Goal: Task Accomplishment & Management: Manage account settings

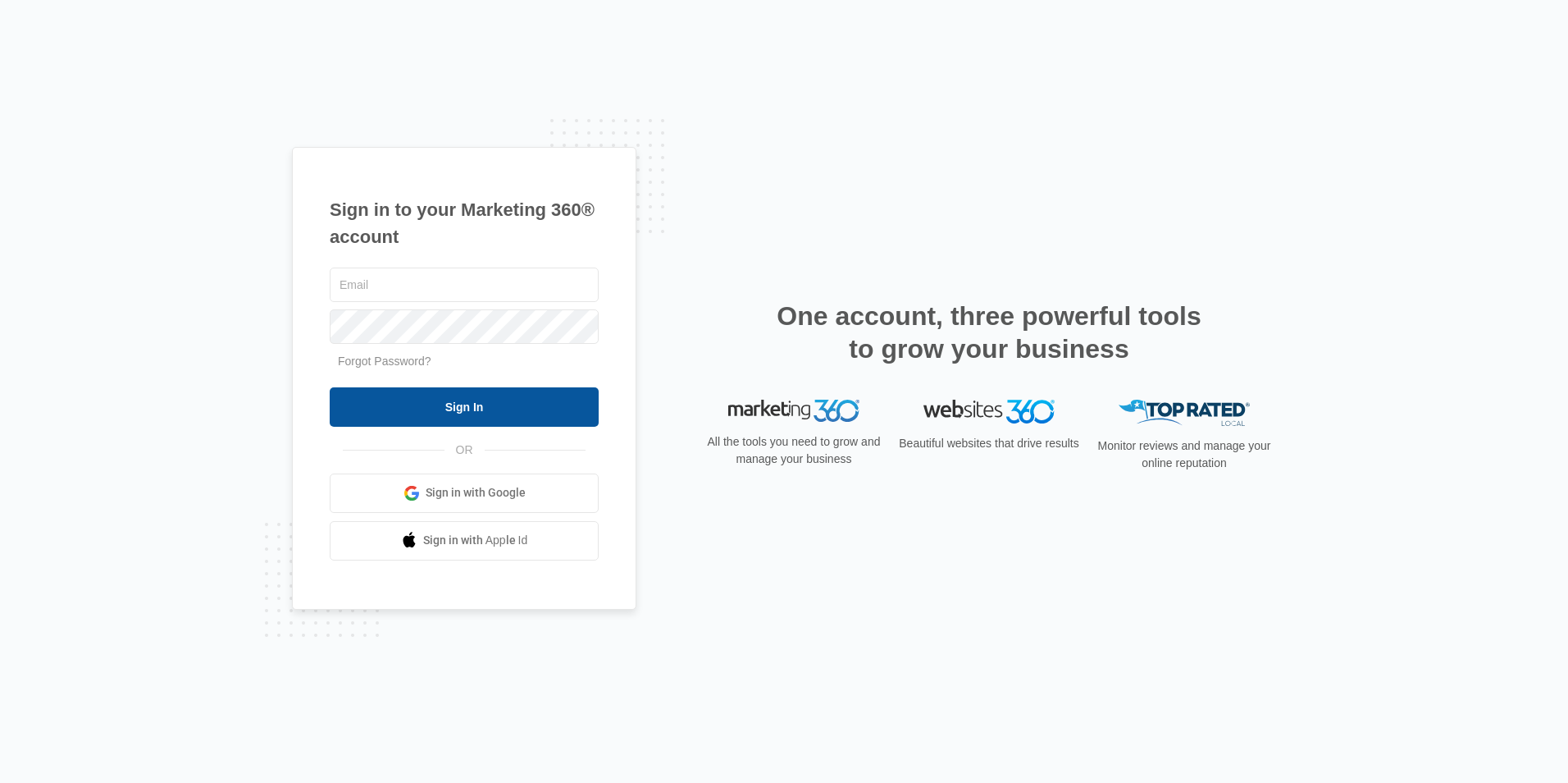
type input "[EMAIL_ADDRESS][DOMAIN_NAME]"
click at [475, 413] on input "Sign In" at bounding box center [463, 407] width 269 height 39
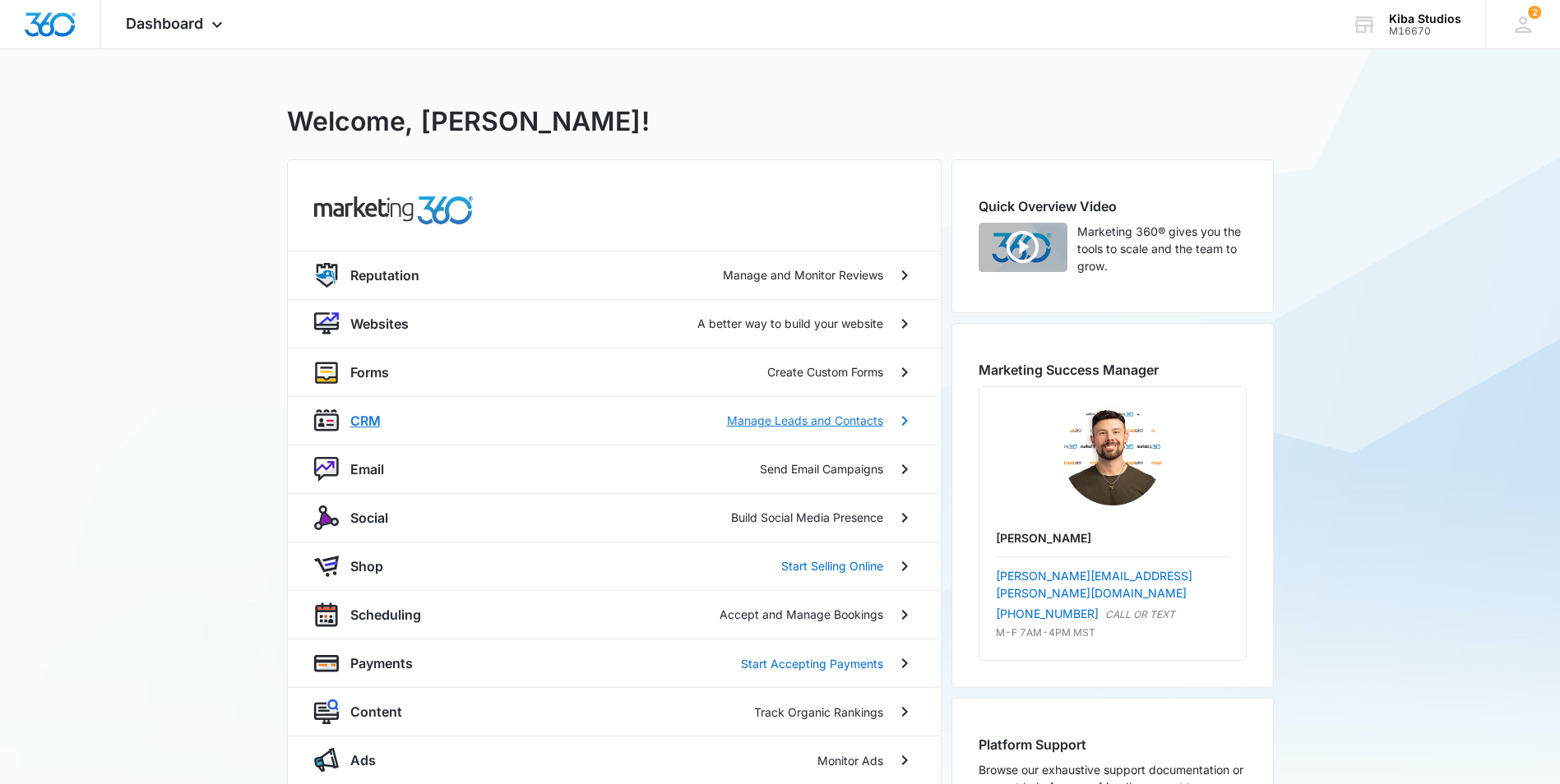
click at [361, 422] on p "CRM" at bounding box center [365, 421] width 30 height 20
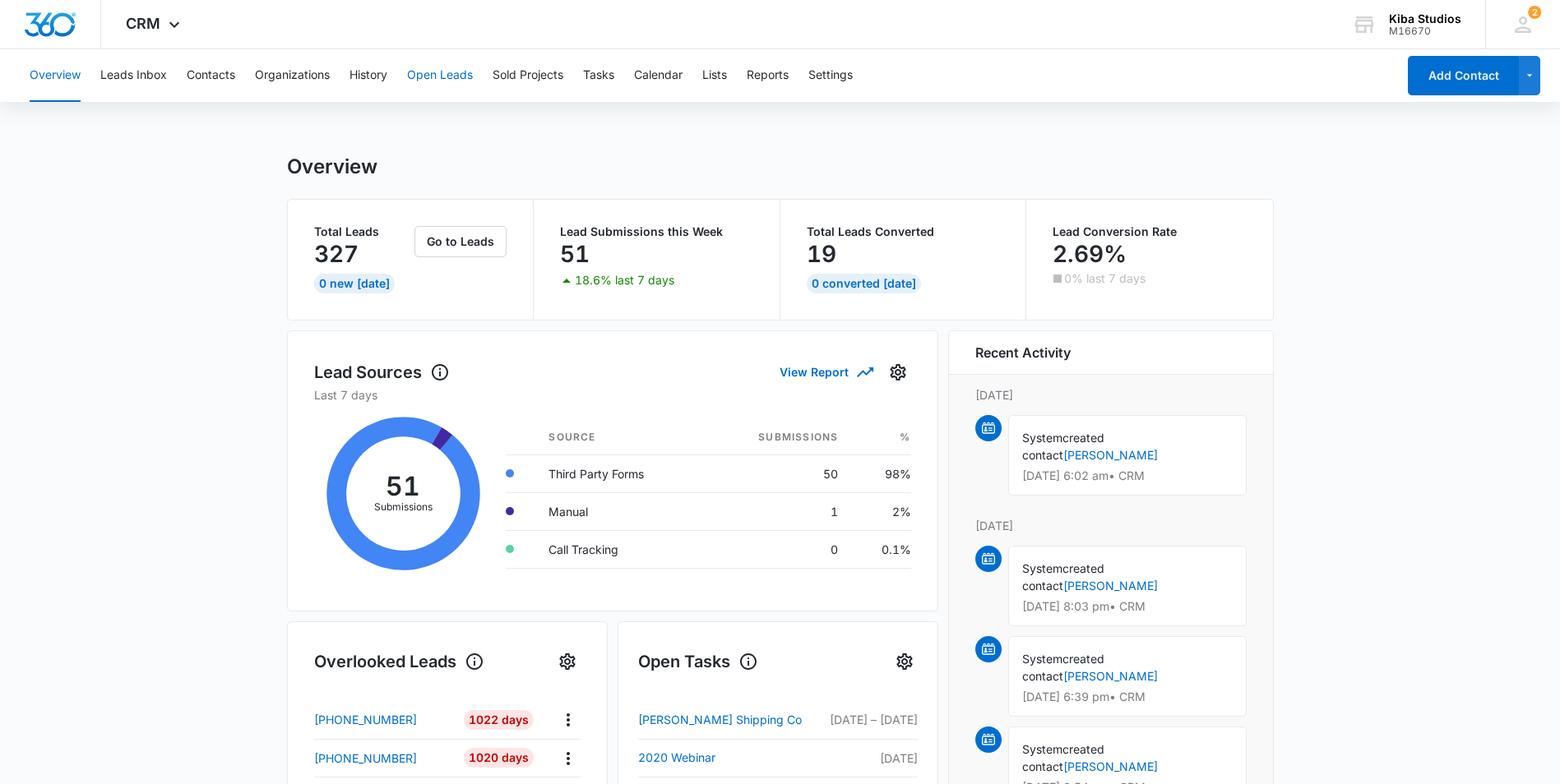
click at [444, 77] on button "Open Leads" at bounding box center [440, 75] width 66 height 53
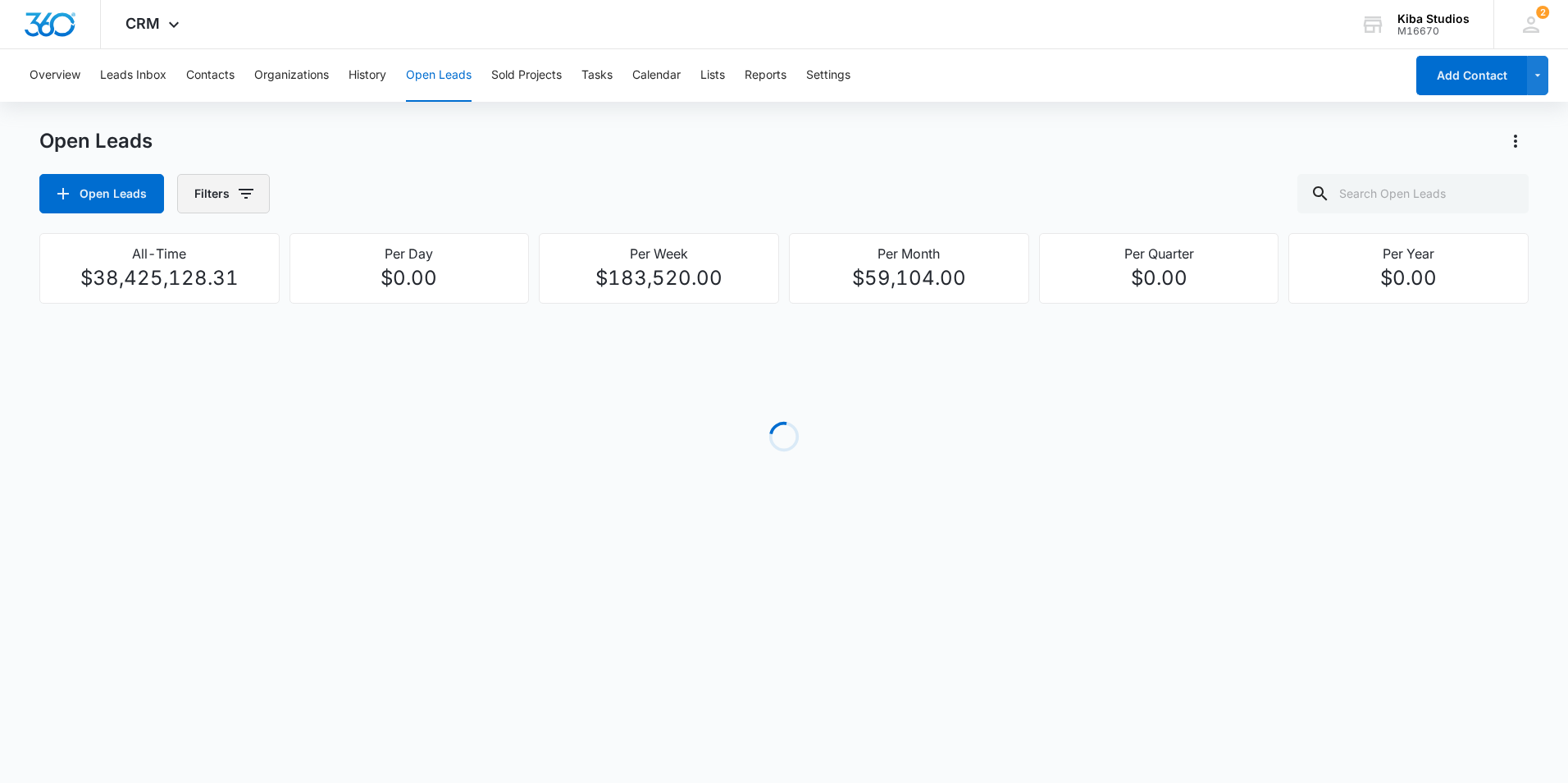
click at [246, 196] on icon "button" at bounding box center [246, 194] width 20 height 20
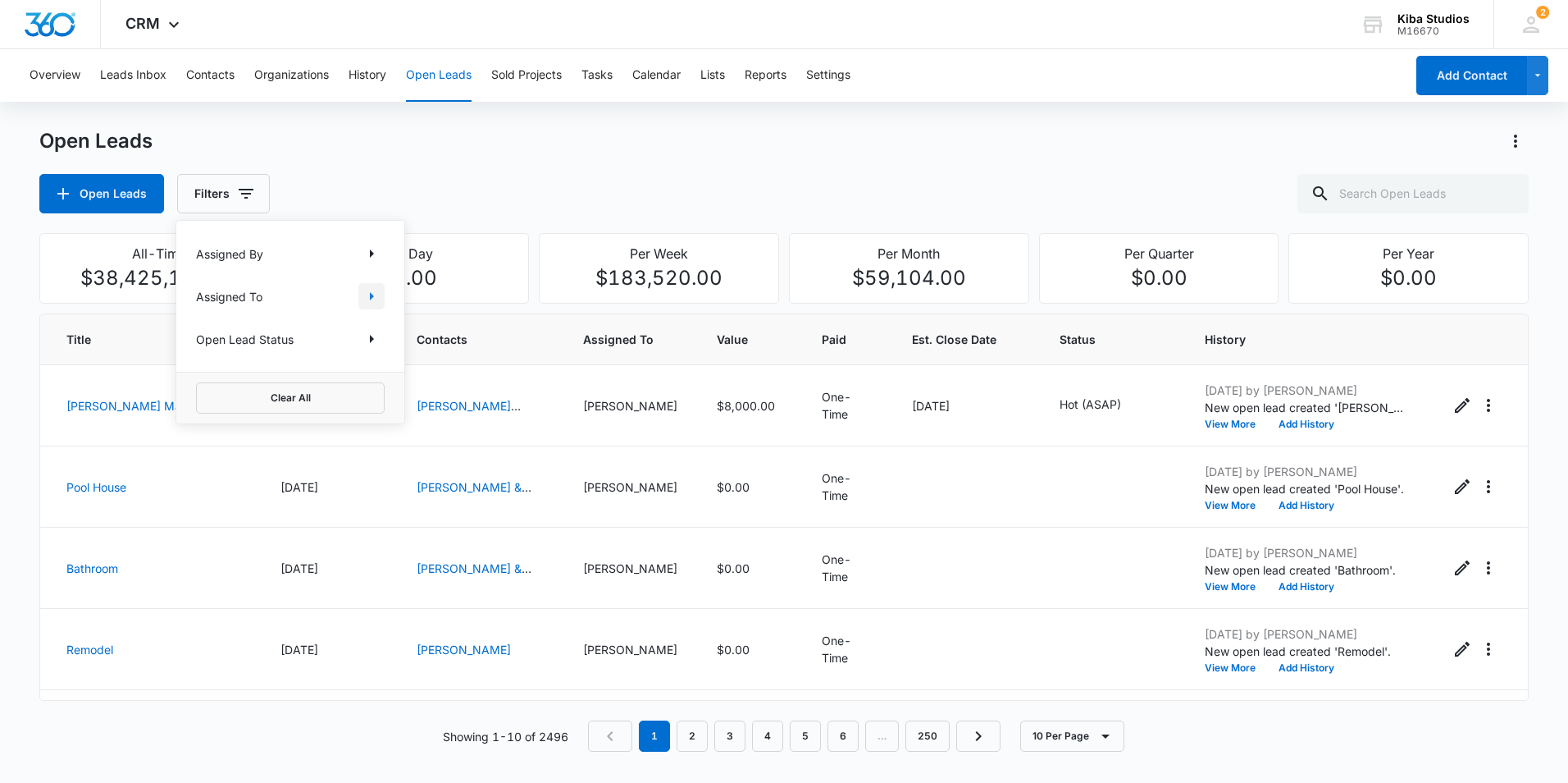
click at [362, 295] on icon "Show Assigned To filters" at bounding box center [371, 296] width 20 height 20
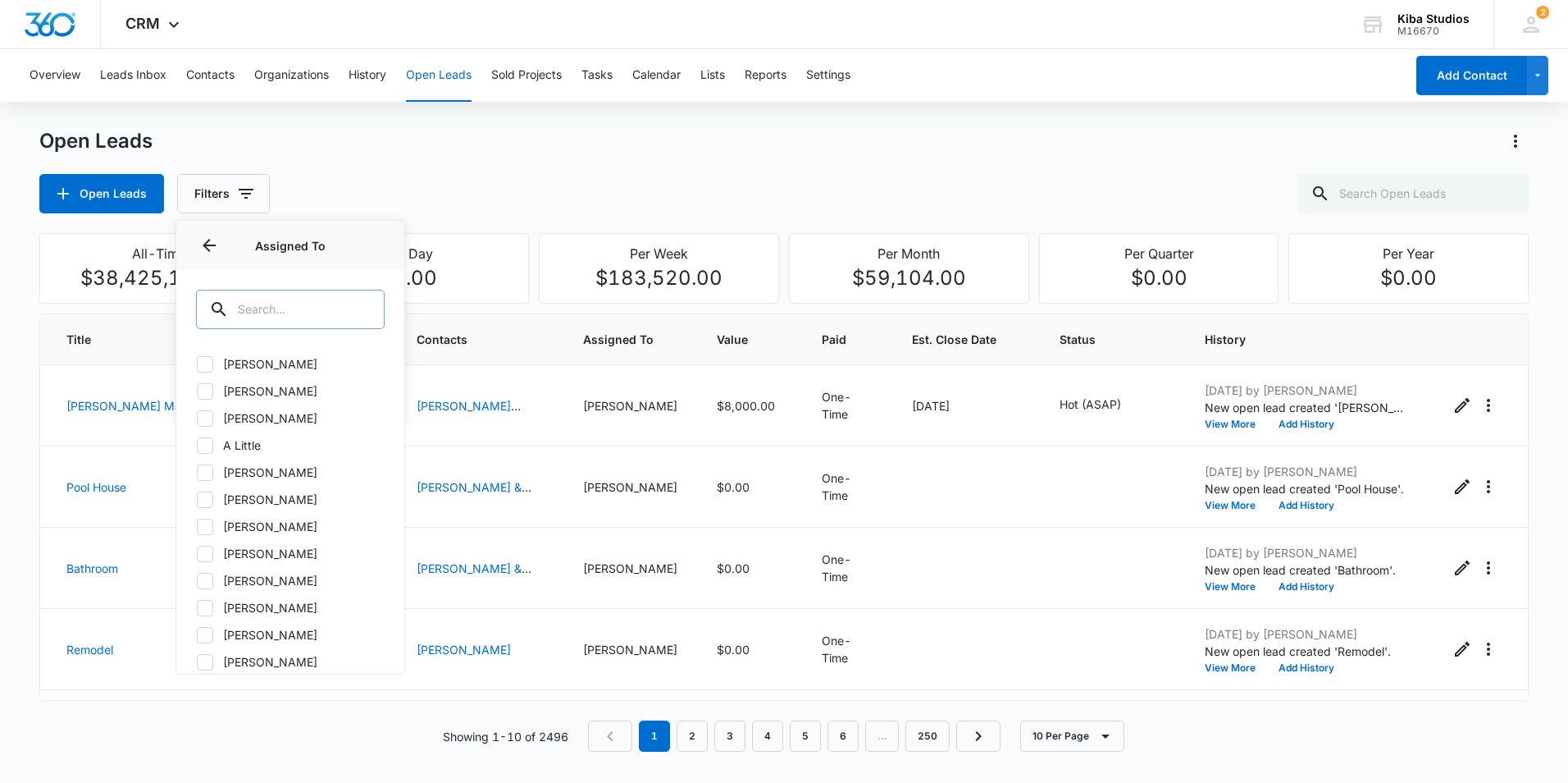
click at [308, 314] on input "text" at bounding box center [290, 309] width 189 height 39
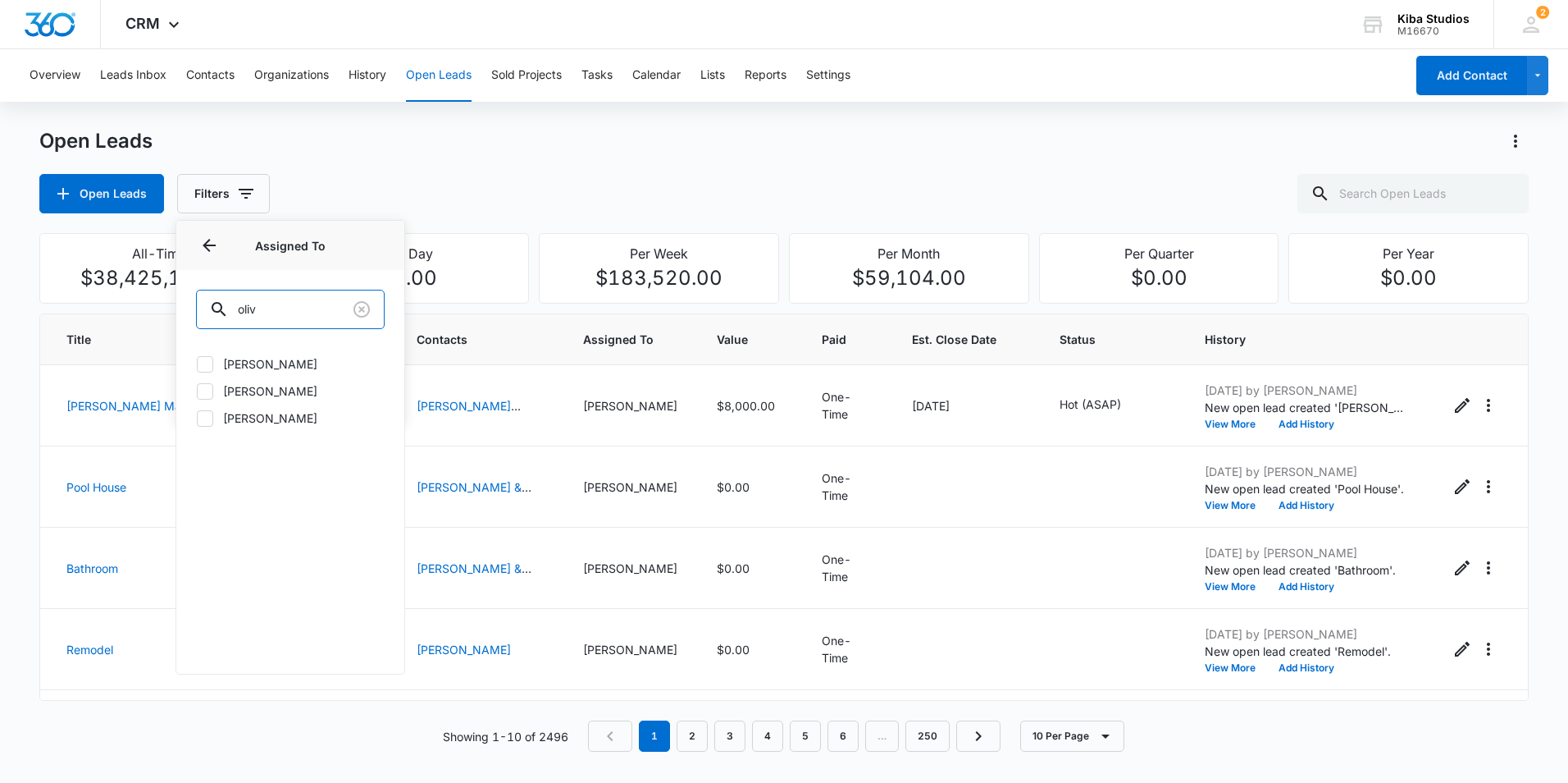
type input "oliv"
click at [203, 417] on icon at bounding box center [204, 418] width 15 height 15
click at [196, 417] on input "Olivia Swords" at bounding box center [196, 417] width 1 height 1
checkbox input "true"
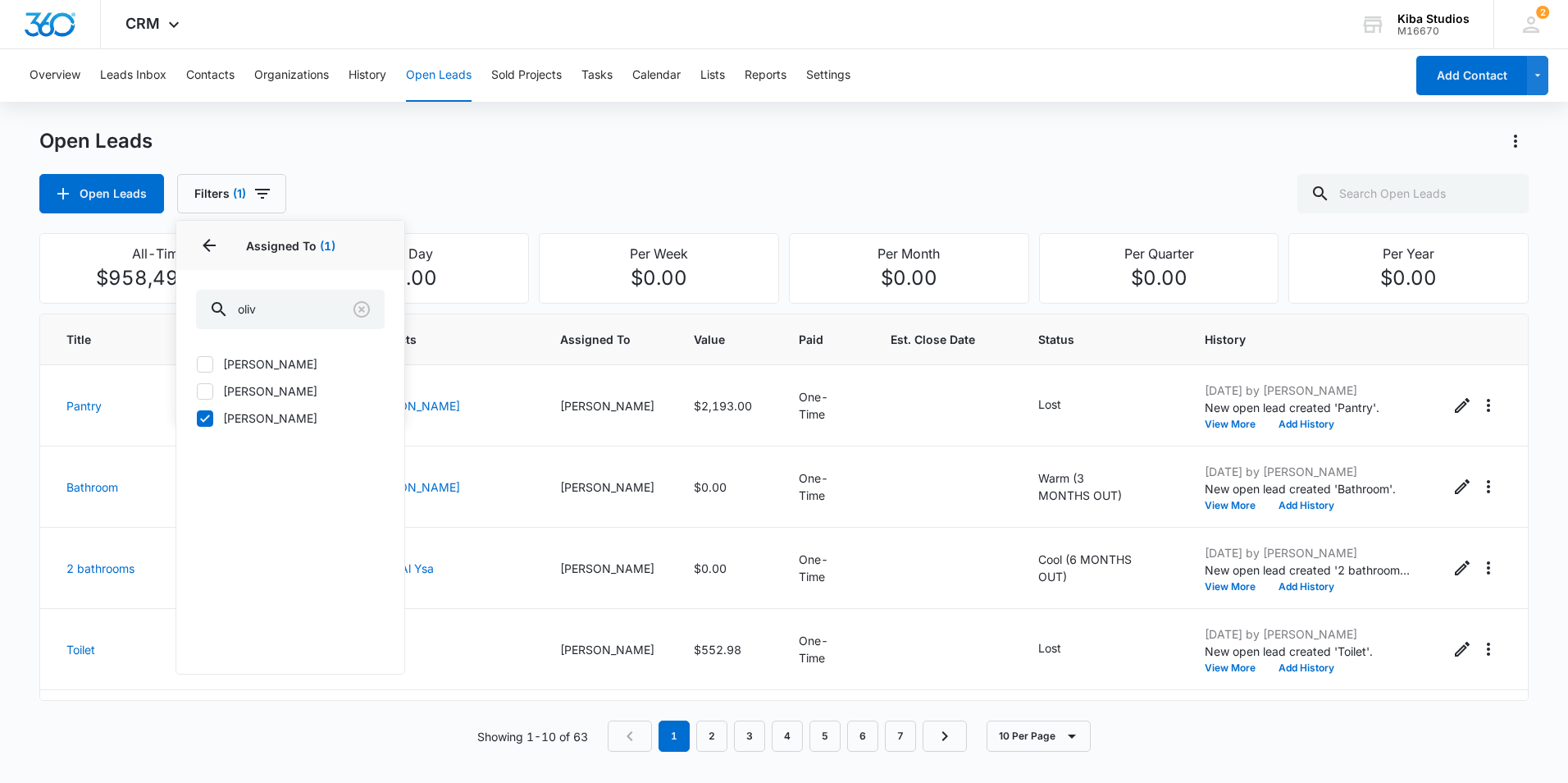
click at [573, 136] on div "Open Leads" at bounding box center [784, 141] width 1490 height 26
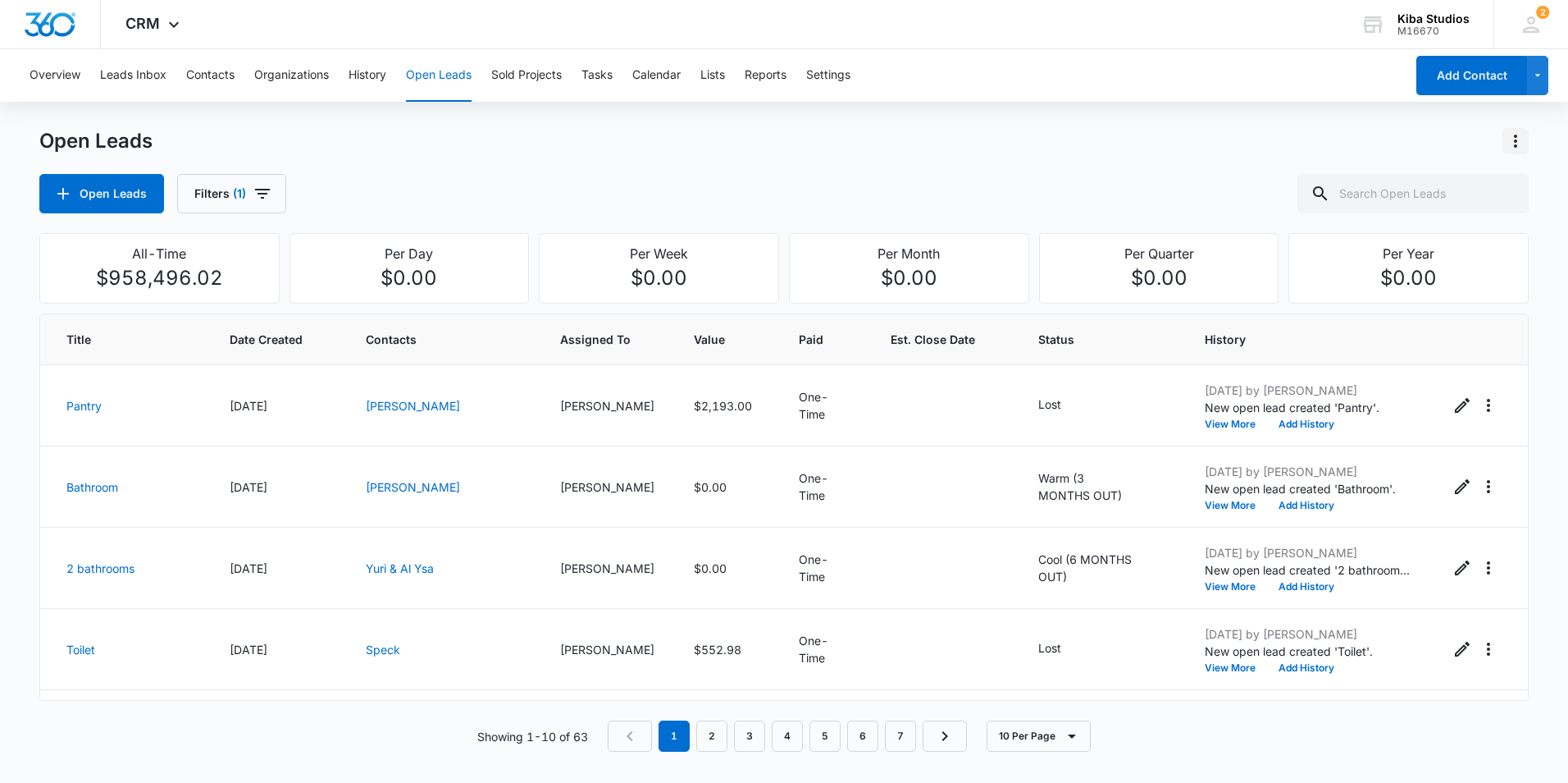
click at [1512, 141] on icon "Actions" at bounding box center [1515, 141] width 20 height 20
click at [1468, 215] on div "Export Open Leads" at bounding box center [1421, 212] width 134 height 12
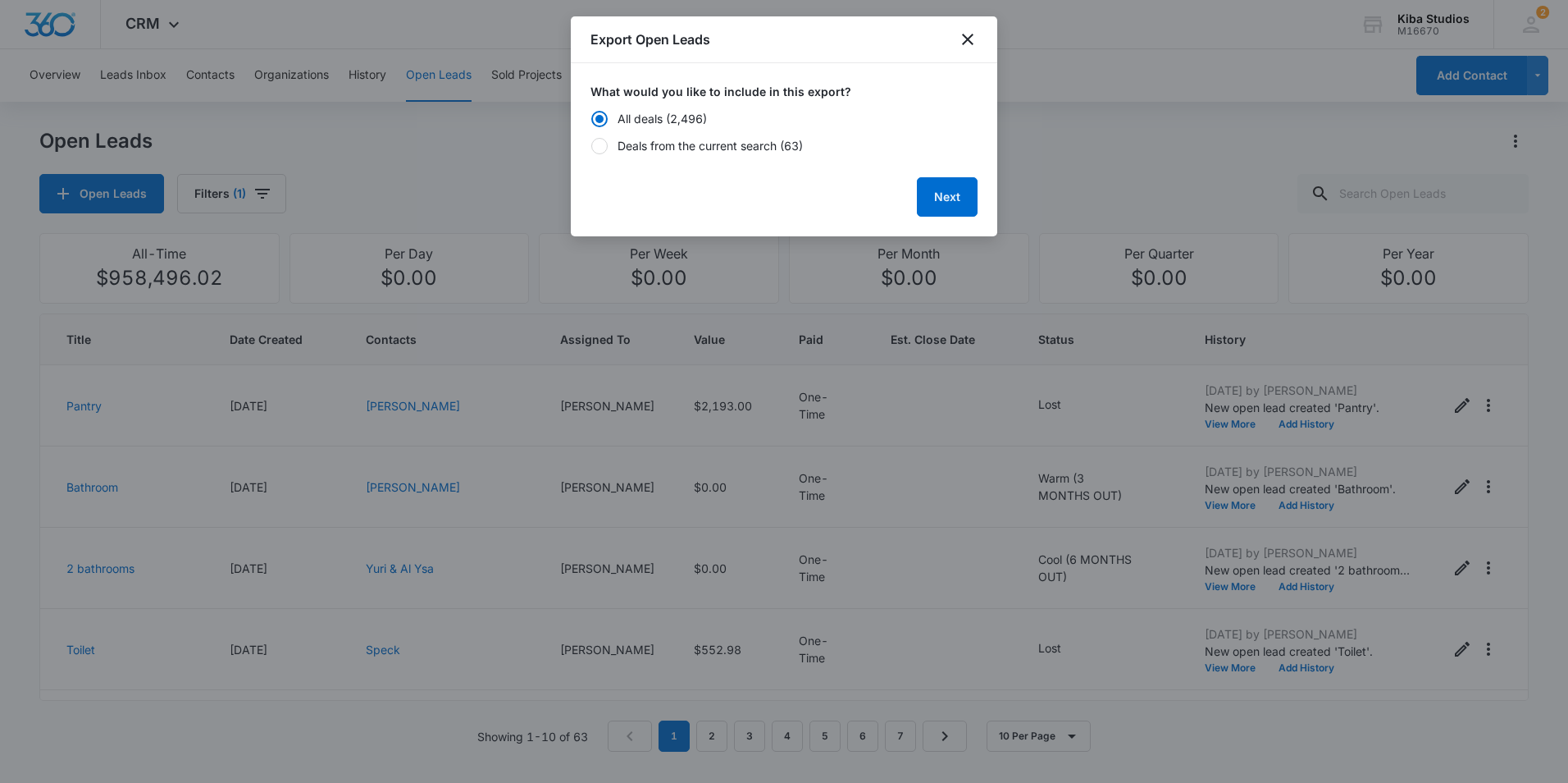
click at [670, 143] on div "Deals from the current search (63)" at bounding box center [710, 146] width 186 height 18
click at [591, 143] on input "Deals from the current search (63)" at bounding box center [590, 147] width 1 height 12
radio input "false"
radio input "true"
click at [943, 198] on button "Next" at bounding box center [948, 196] width 61 height 39
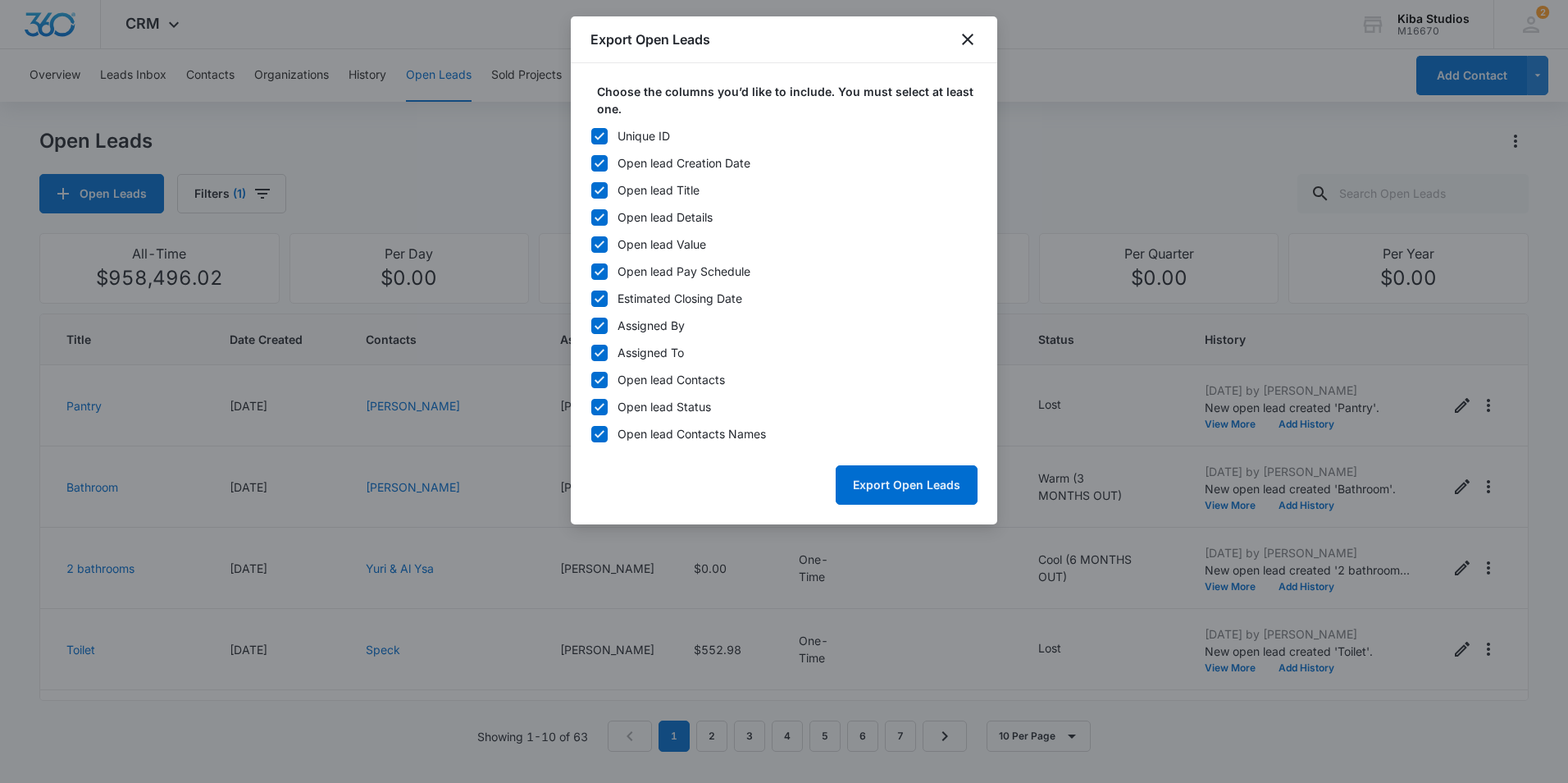
click at [597, 135] on icon at bounding box center [599, 136] width 15 height 15
click at [591, 135] on input "Unique ID" at bounding box center [590, 136] width 1 height 12
checkbox input "false"
click at [595, 330] on icon at bounding box center [599, 326] width 15 height 15
click at [591, 330] on input "Assigned By" at bounding box center [590, 326] width 1 height 12
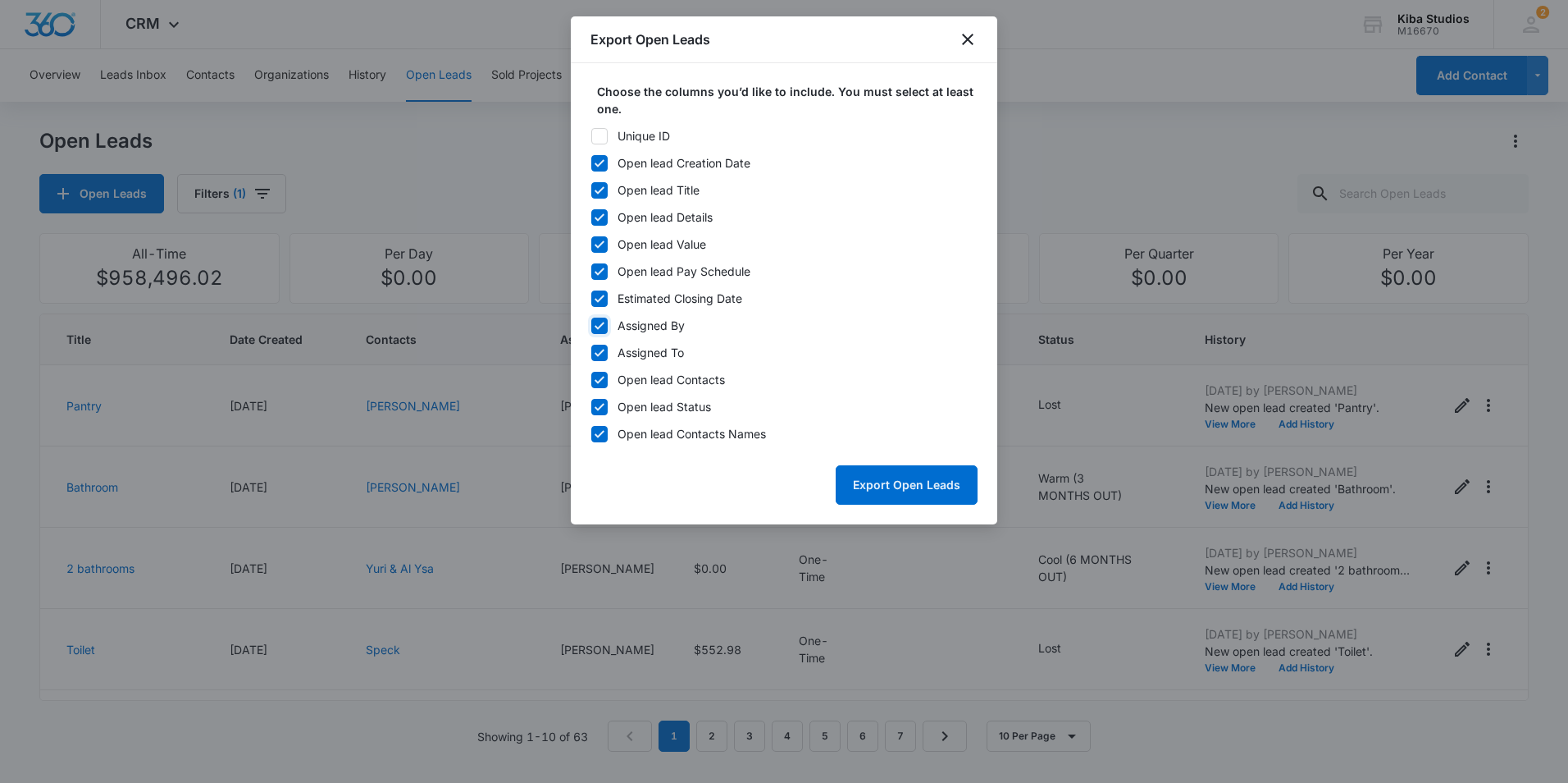
checkbox input "false"
click at [600, 359] on icon at bounding box center [599, 352] width 15 height 15
click at [591, 359] on input "Assigned To" at bounding box center [590, 353] width 1 height 12
checkbox input "false"
click at [601, 383] on icon at bounding box center [599, 379] width 15 height 15
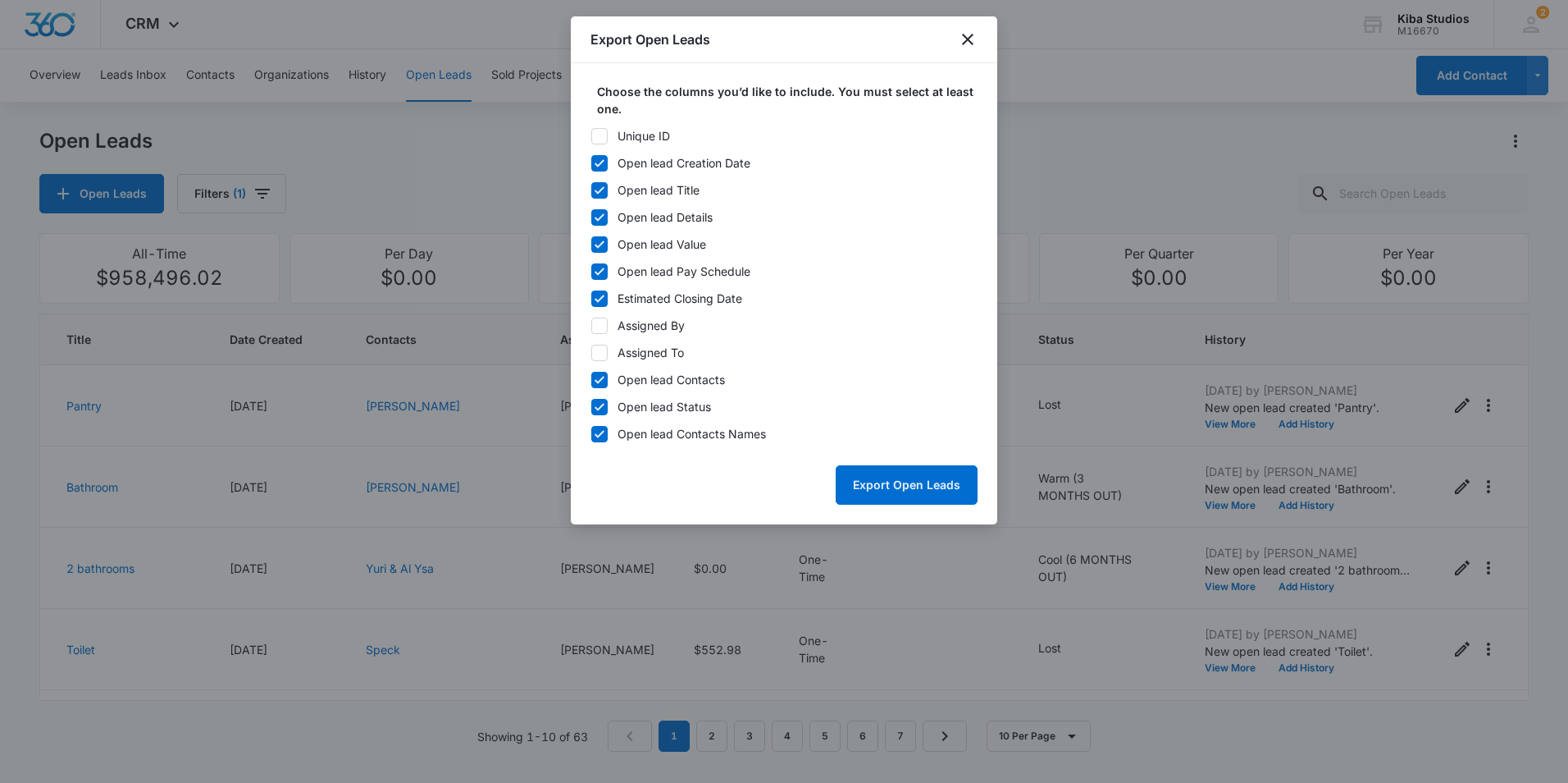
click at [591, 383] on input "Open lead Contacts" at bounding box center [590, 380] width 1 height 12
checkbox input "false"
click at [887, 490] on button "Export Open Leads" at bounding box center [906, 485] width 142 height 39
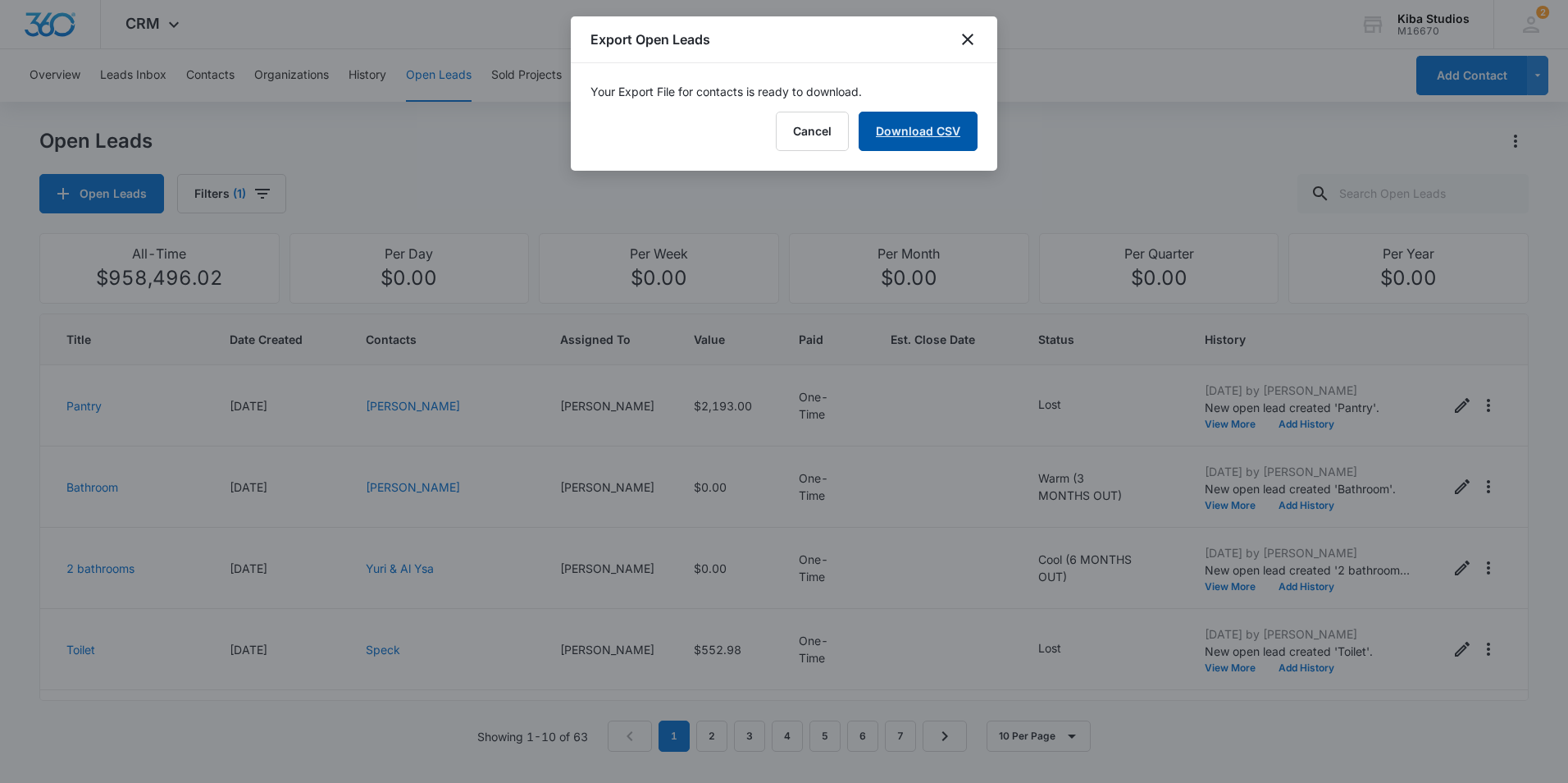
click at [922, 136] on link "Download CSV" at bounding box center [918, 131] width 119 height 39
click at [964, 36] on icon "close" at bounding box center [968, 39] width 12 height 12
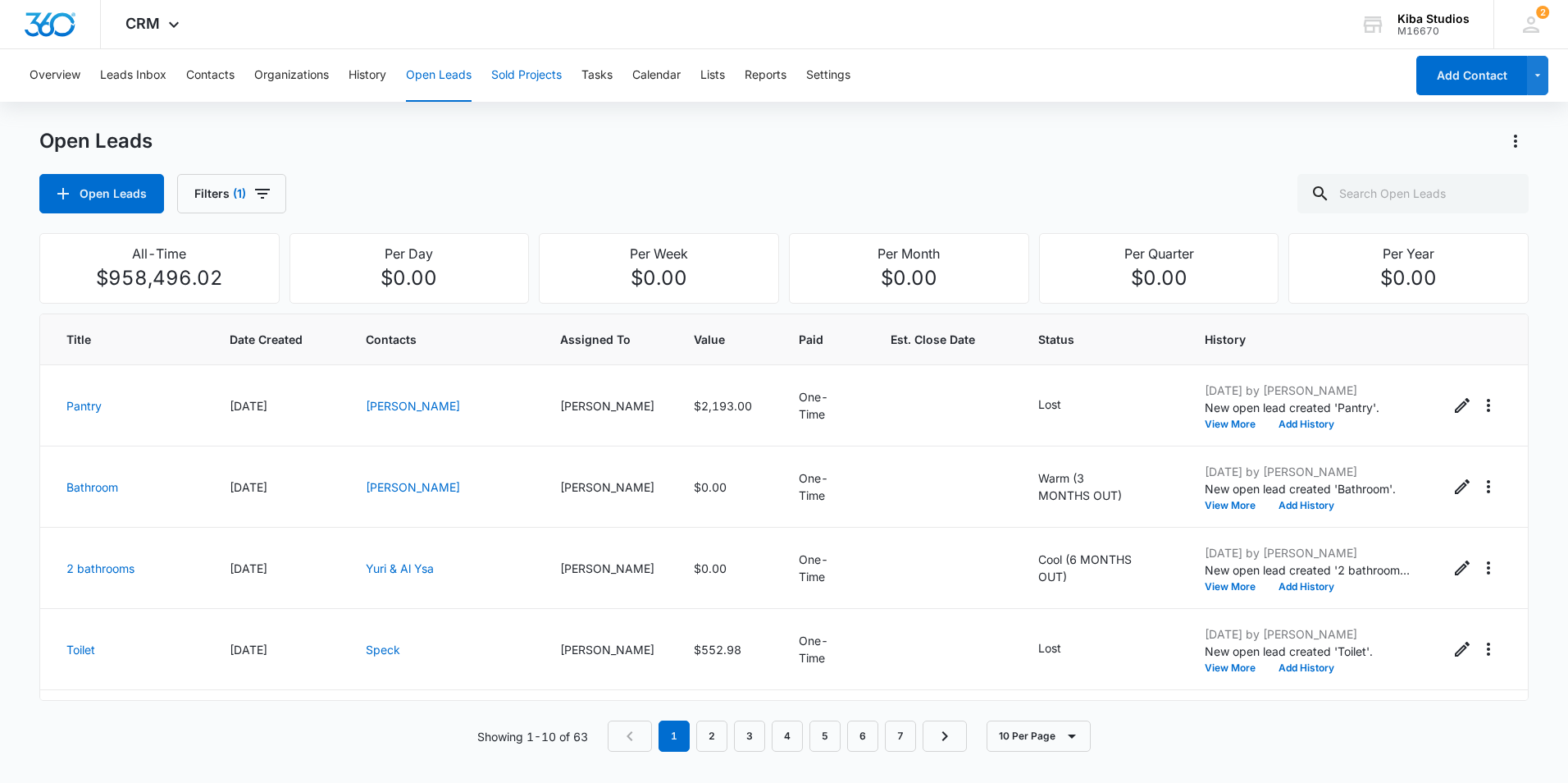
click at [528, 70] on button "Sold Projects" at bounding box center [527, 75] width 70 height 53
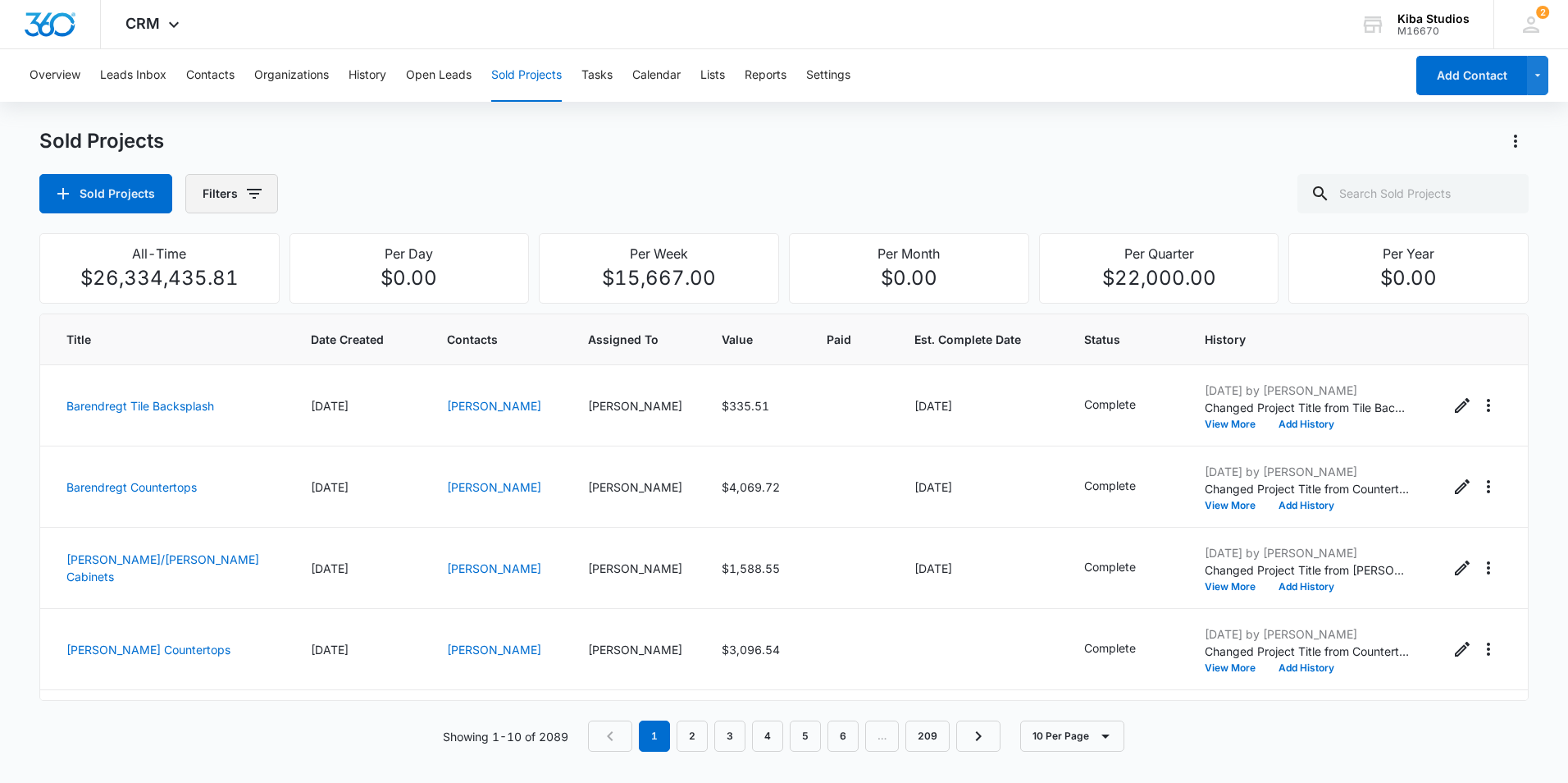
click at [249, 195] on icon "button" at bounding box center [254, 194] width 15 height 10
click at [375, 299] on icon "Show Assigned To filters" at bounding box center [379, 296] width 20 height 20
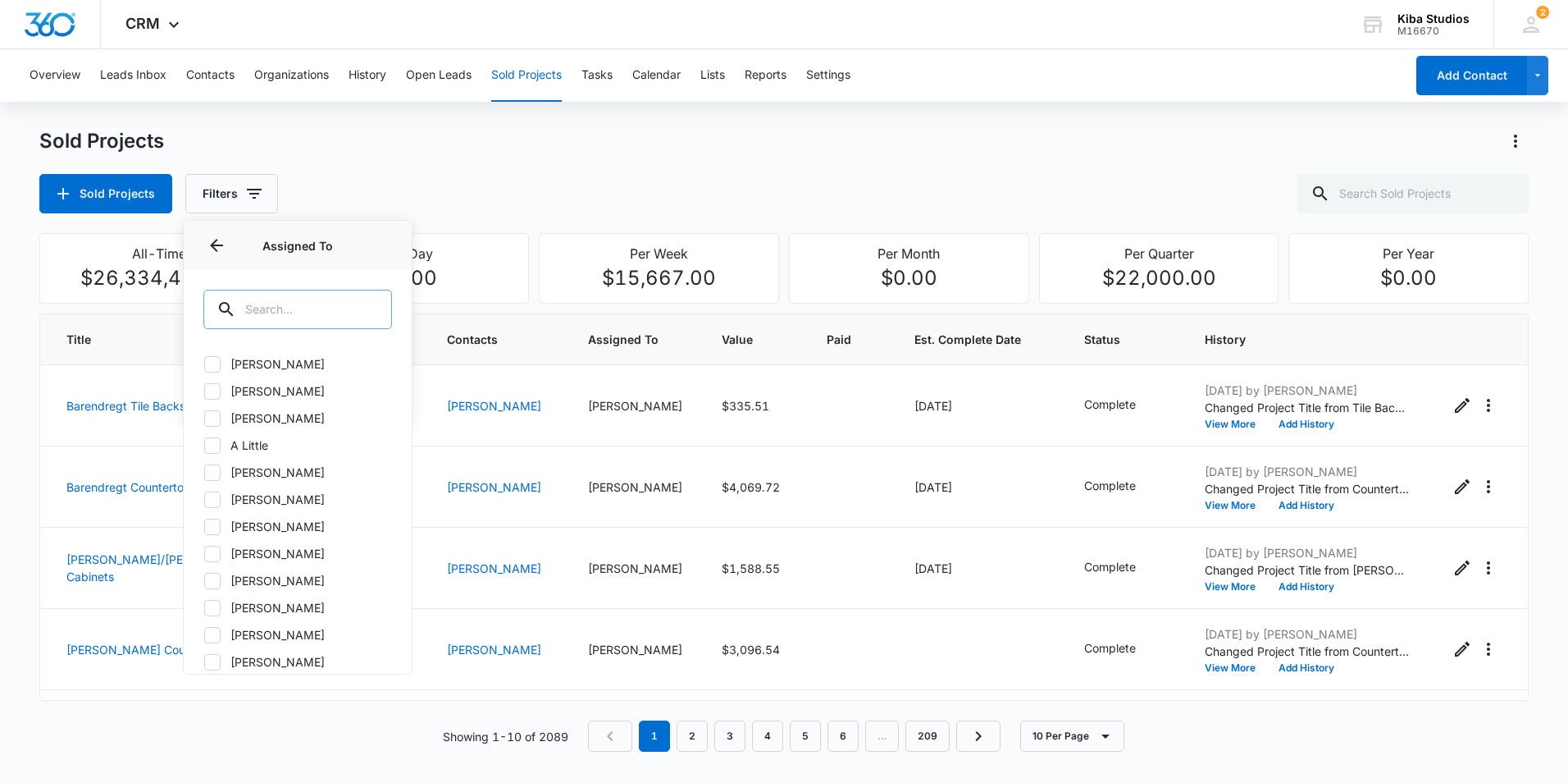
click at [335, 304] on input "text" at bounding box center [297, 309] width 189 height 39
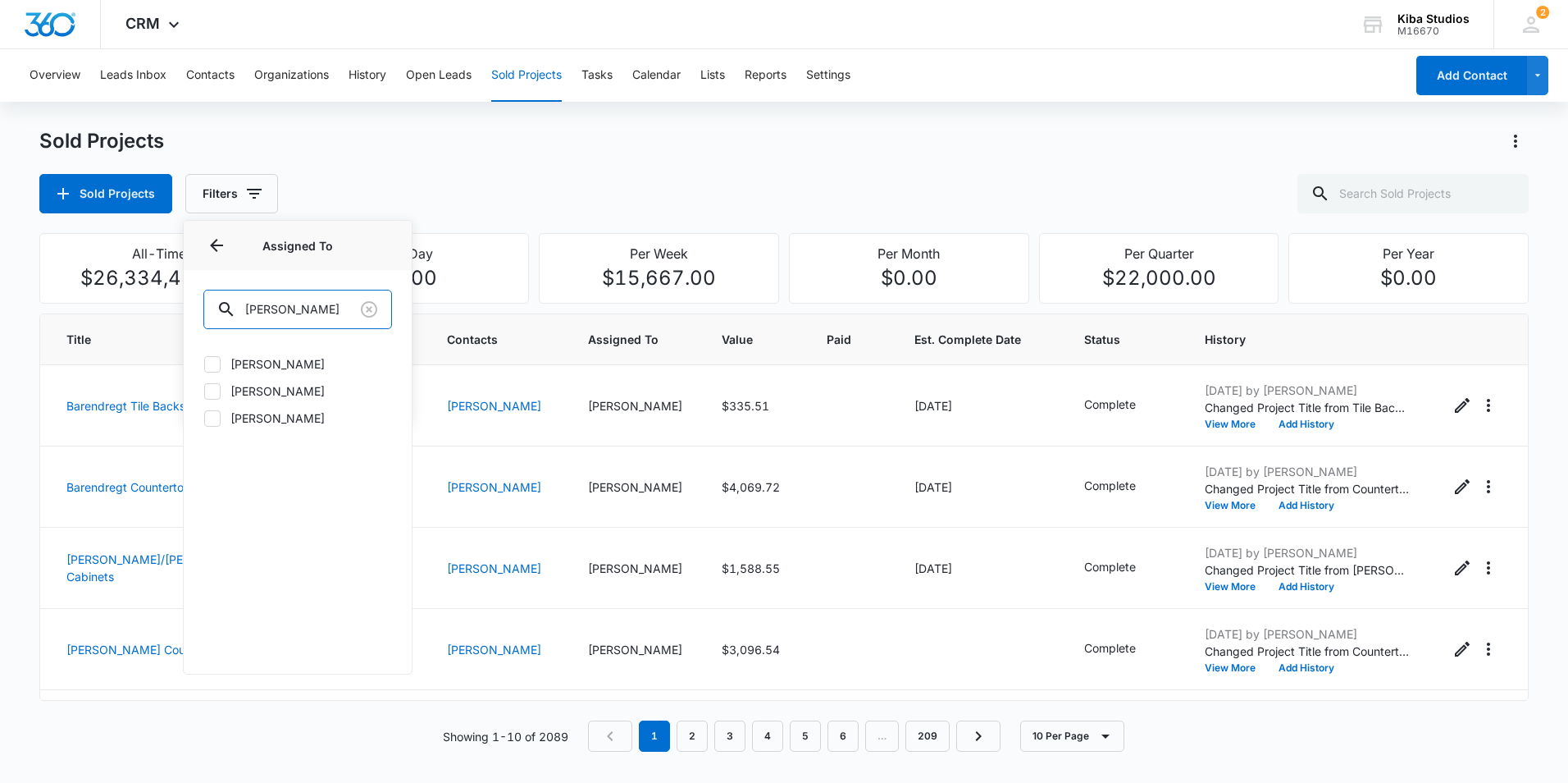
type input "olivia"
click at [209, 420] on icon at bounding box center [212, 418] width 10 height 8
click at [204, 418] on input "Olivia Swords" at bounding box center [203, 417] width 1 height 1
checkbox input "true"
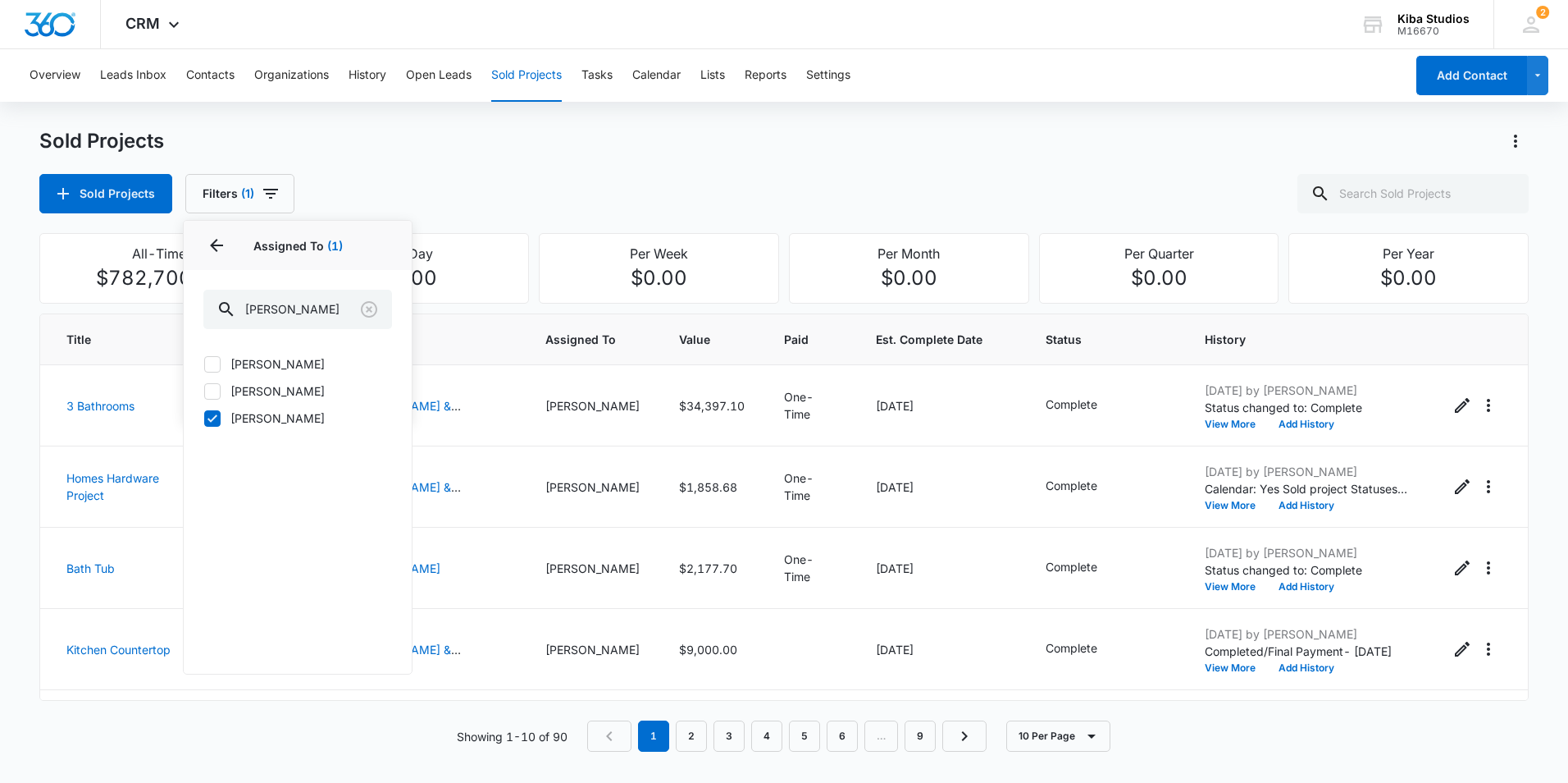
click at [648, 164] on div "Sold Projects Sold Projects Filters (1) Assigned By Assigned To 1 Assigned To (…" at bounding box center [784, 170] width 1490 height 85
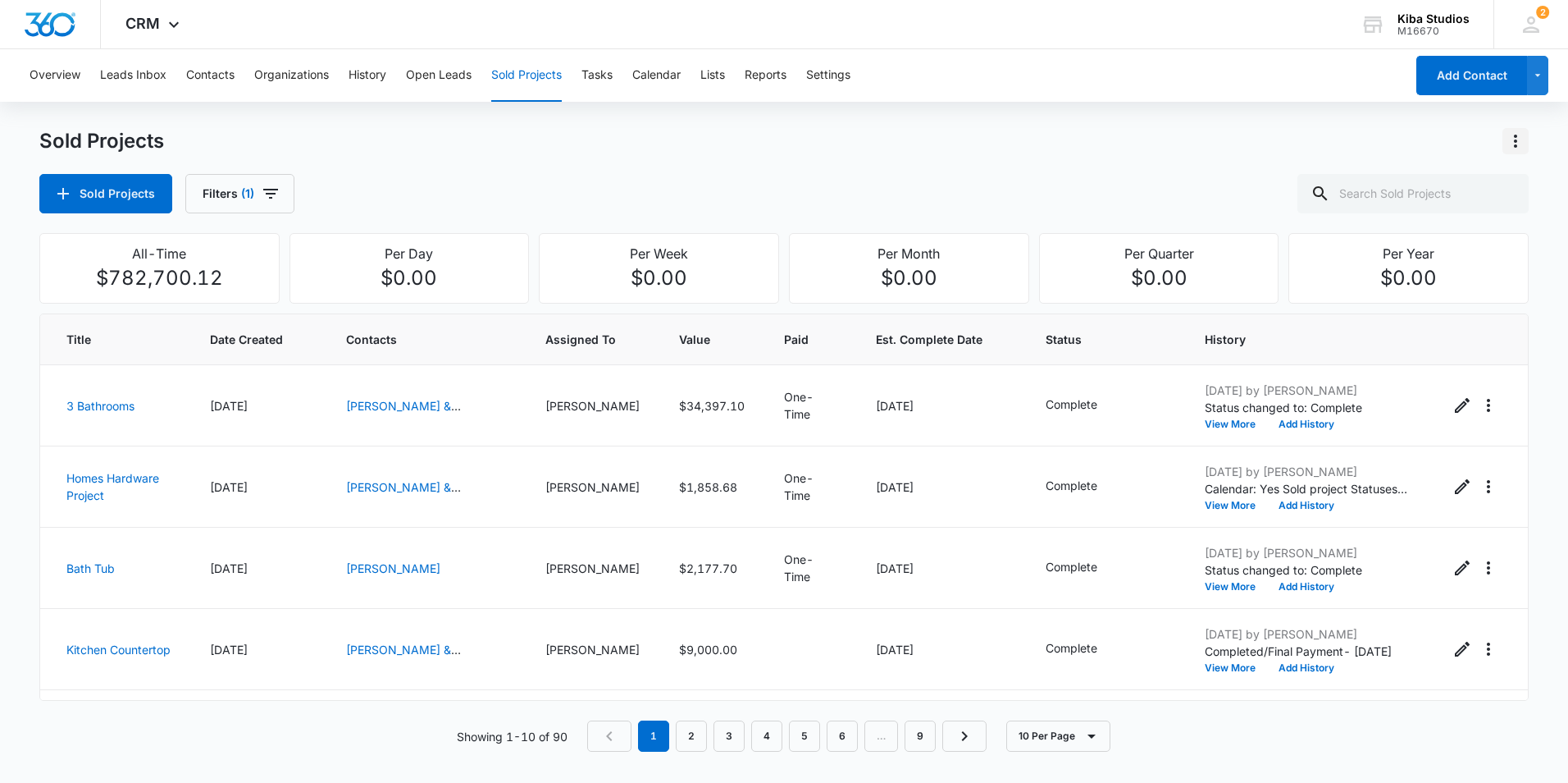
click at [1515, 145] on icon "Actions" at bounding box center [1515, 141] width 20 height 20
click at [1470, 207] on div "Export Sold Projects" at bounding box center [1420, 212] width 139 height 12
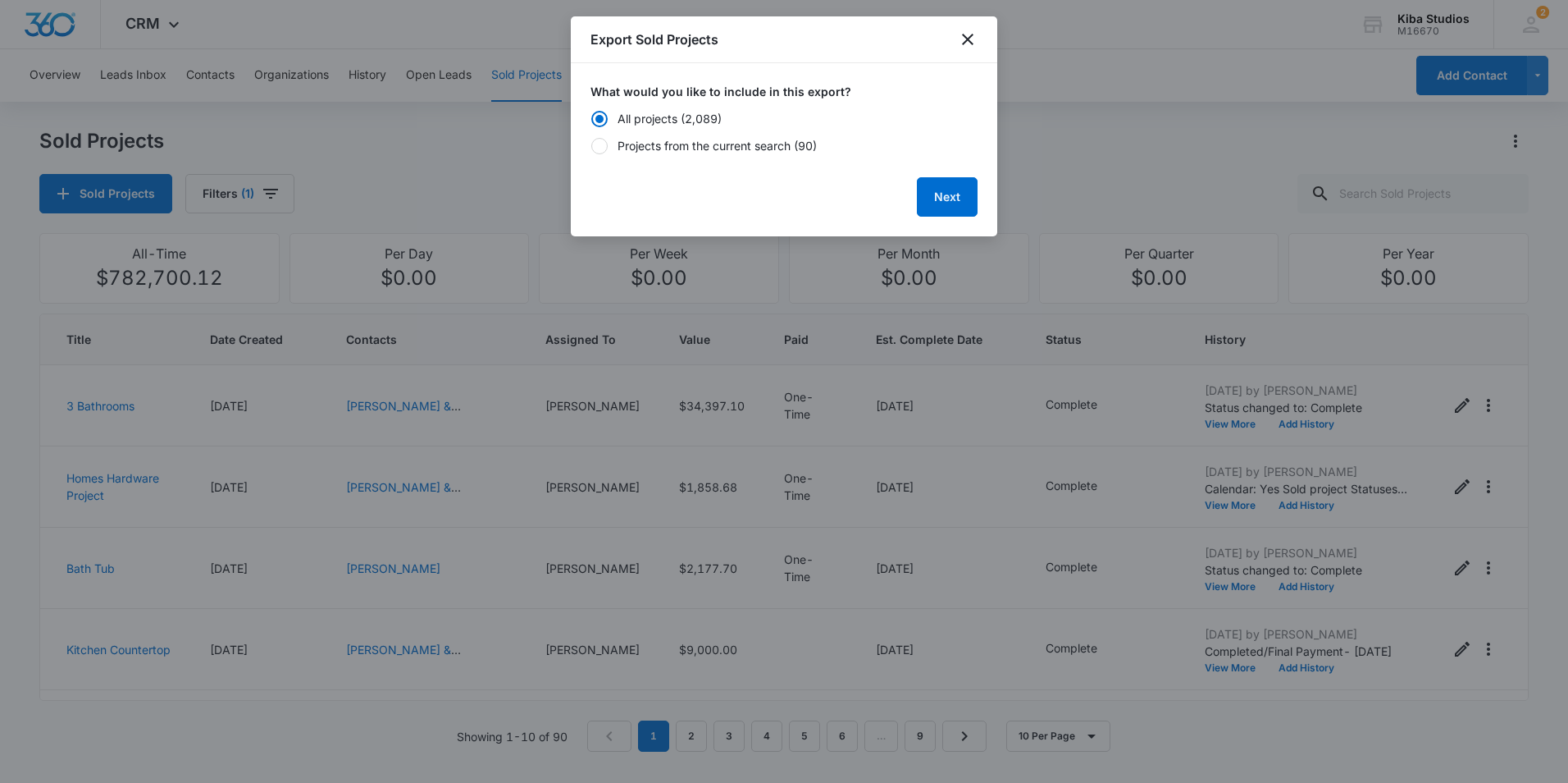
click at [606, 146] on div at bounding box center [599, 146] width 17 height 17
click at [591, 146] on input "Projects from the current search (90)" at bounding box center [590, 147] width 1 height 12
radio input "false"
radio input "true"
click at [952, 196] on button "Next" at bounding box center [948, 196] width 61 height 39
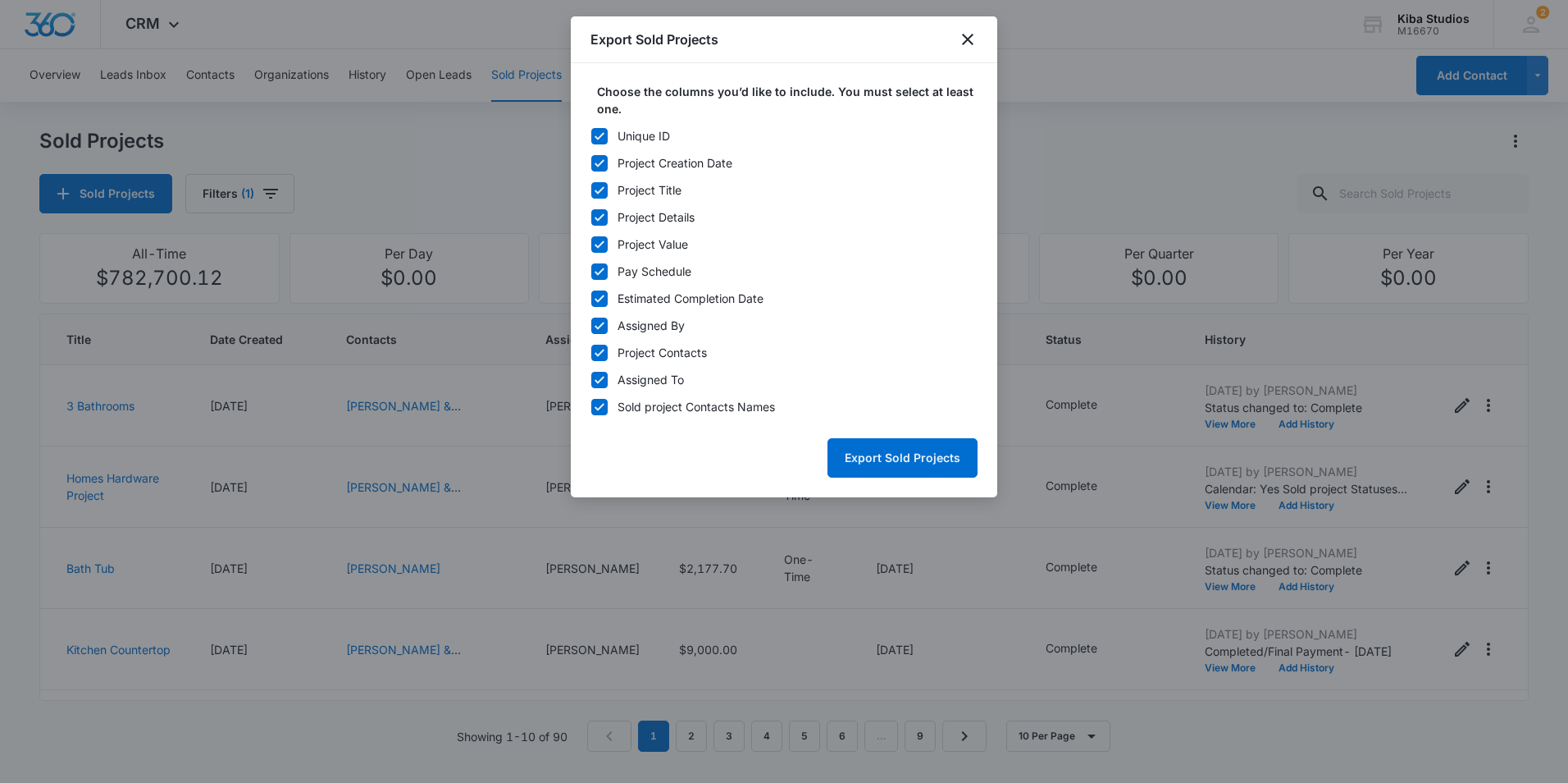
click at [601, 137] on icon at bounding box center [600, 136] width 10 height 8
click at [591, 137] on input "Unique ID" at bounding box center [590, 136] width 1 height 12
checkbox input "false"
click at [602, 326] on icon at bounding box center [599, 326] width 15 height 15
click at [591, 326] on input "Assigned By" at bounding box center [590, 326] width 1 height 12
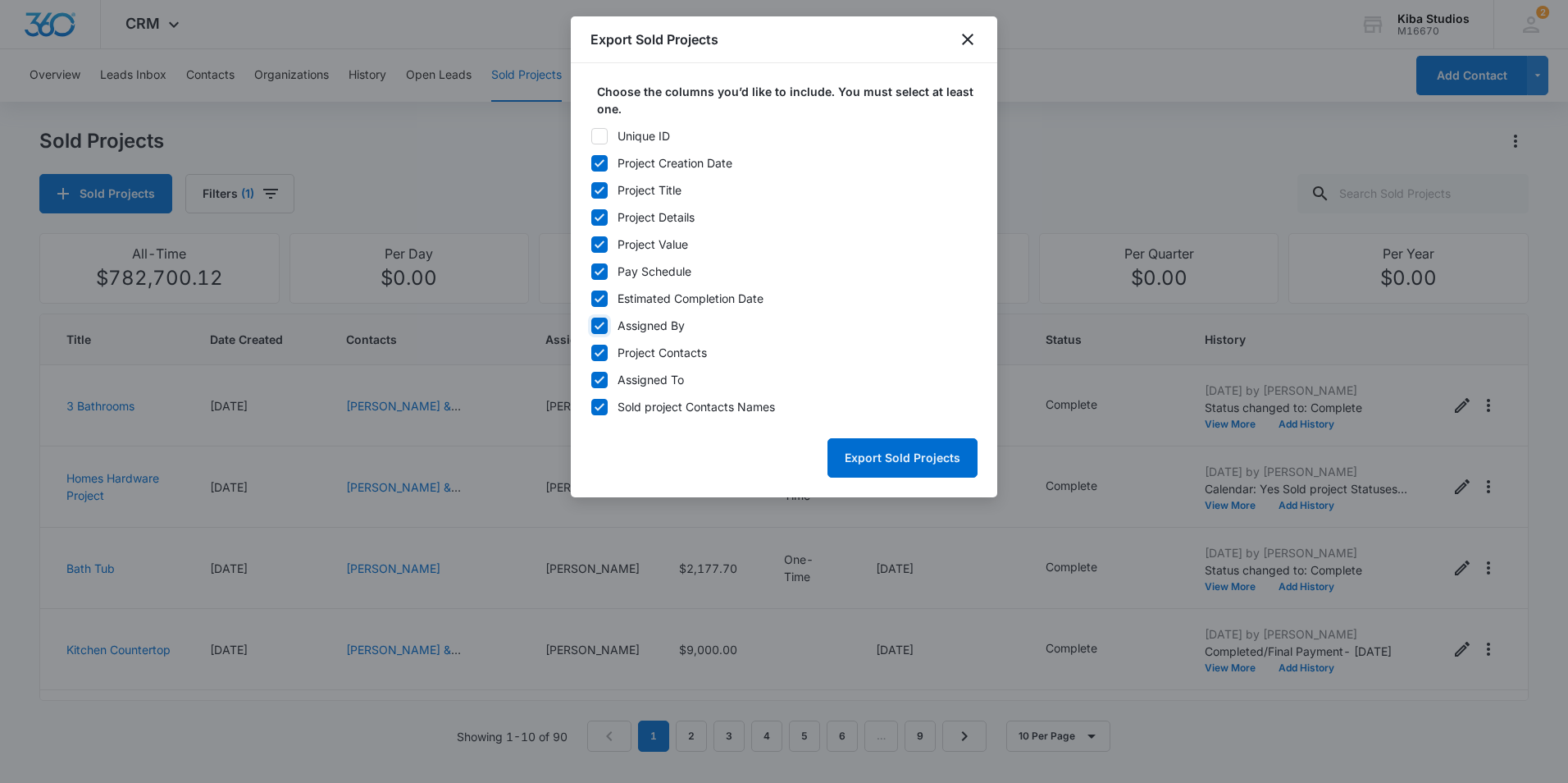
checkbox input "false"
click at [602, 351] on icon at bounding box center [600, 353] width 10 height 8
click at [591, 351] on input "Project Contacts" at bounding box center [590, 353] width 1 height 12
checkbox input "false"
click at [600, 385] on icon at bounding box center [599, 379] width 15 height 15
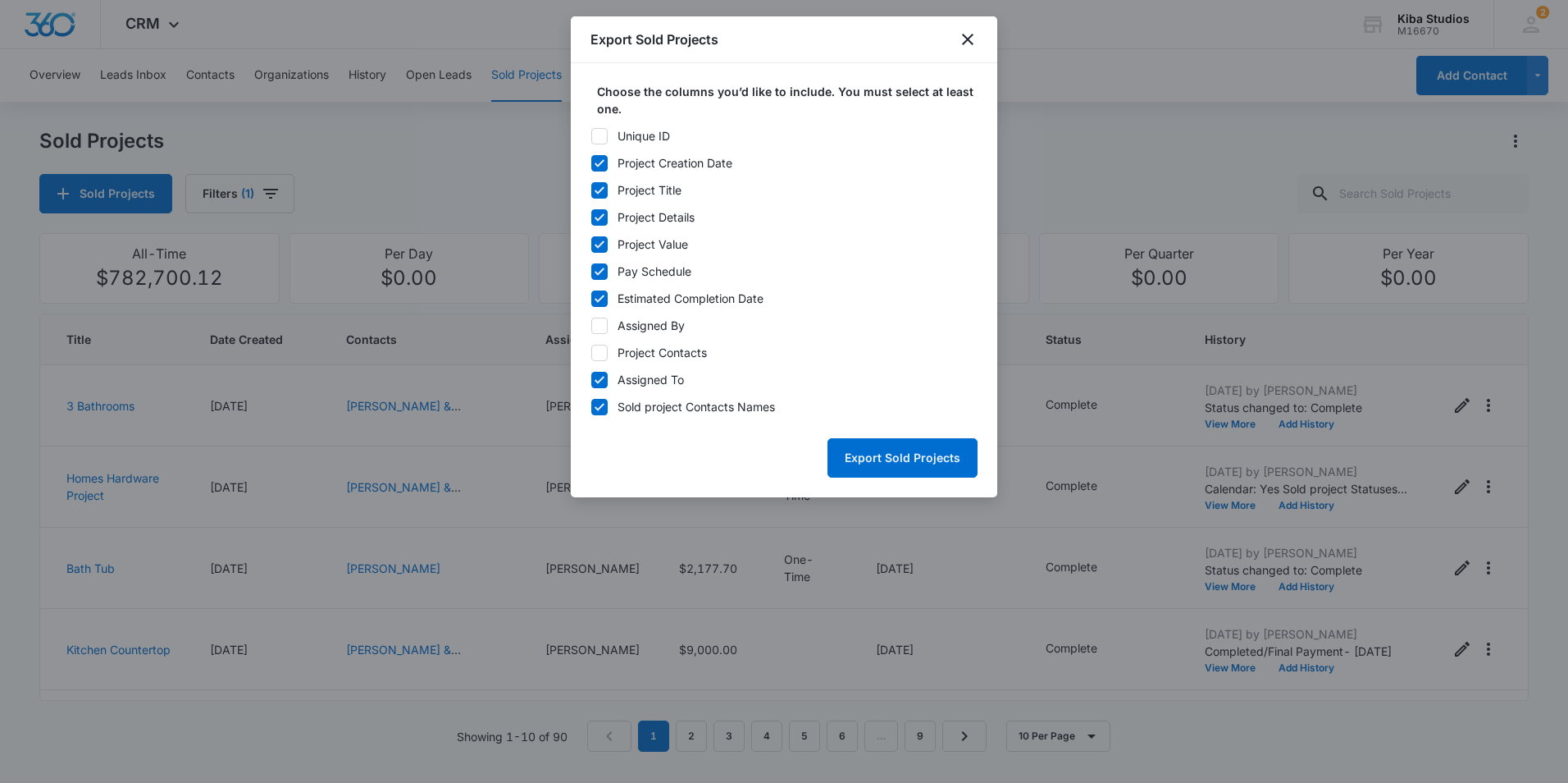
click at [591, 385] on input "Assigned To" at bounding box center [590, 380] width 1 height 12
checkbox input "false"
click at [872, 455] on button "Export Sold Projects" at bounding box center [903, 457] width 150 height 39
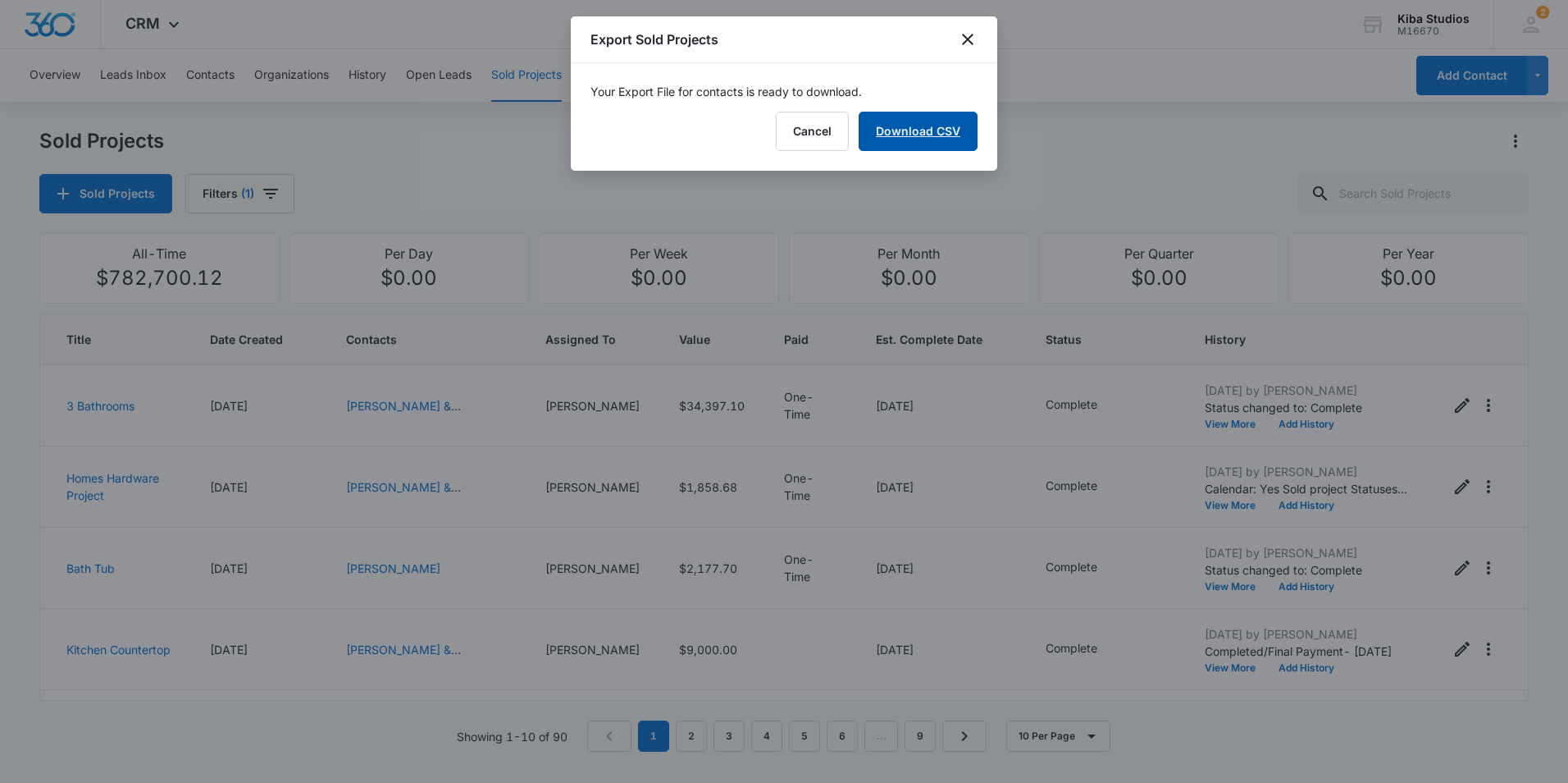
click at [915, 139] on link "Download CSV" at bounding box center [918, 131] width 119 height 39
